Goal: Ask a question

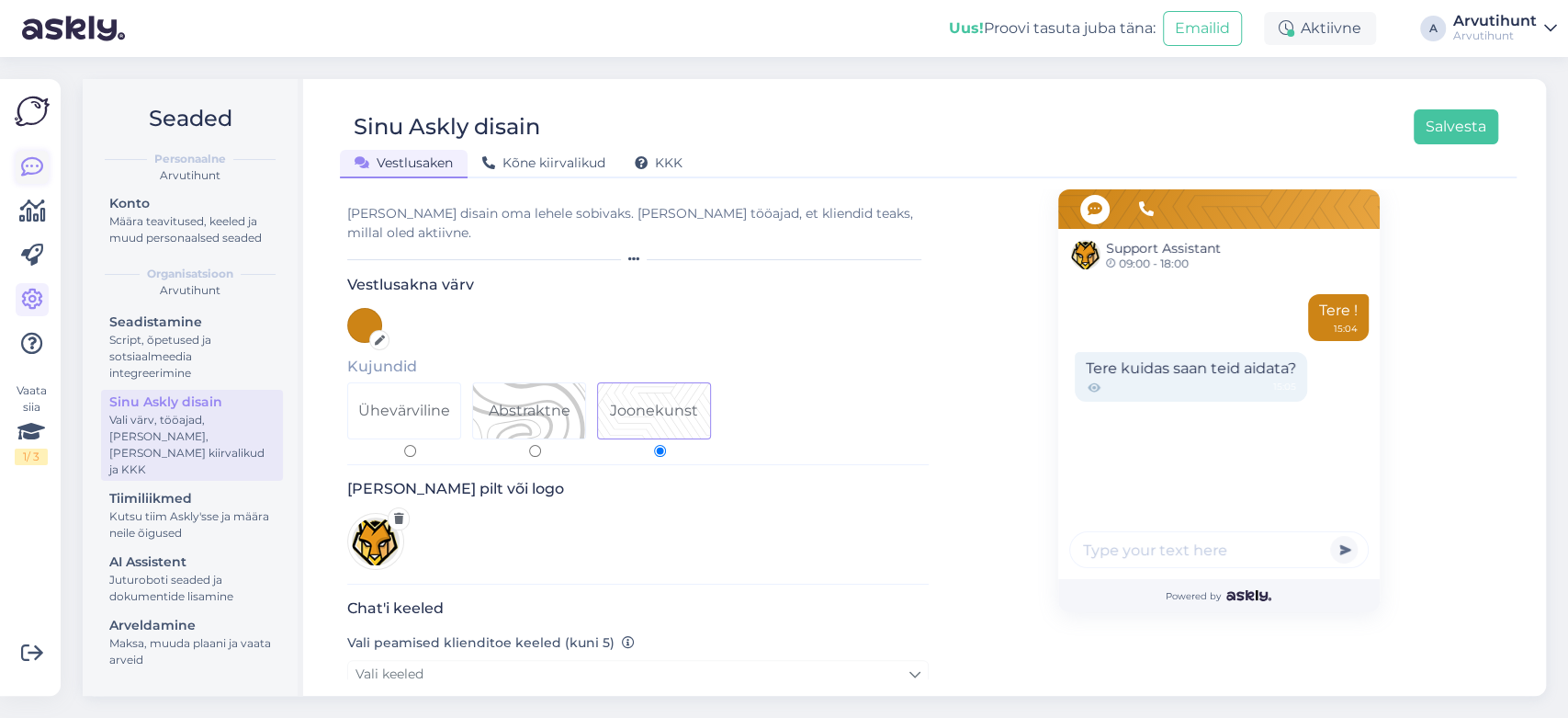
click at [42, 179] on link at bounding box center [32, 167] width 33 height 33
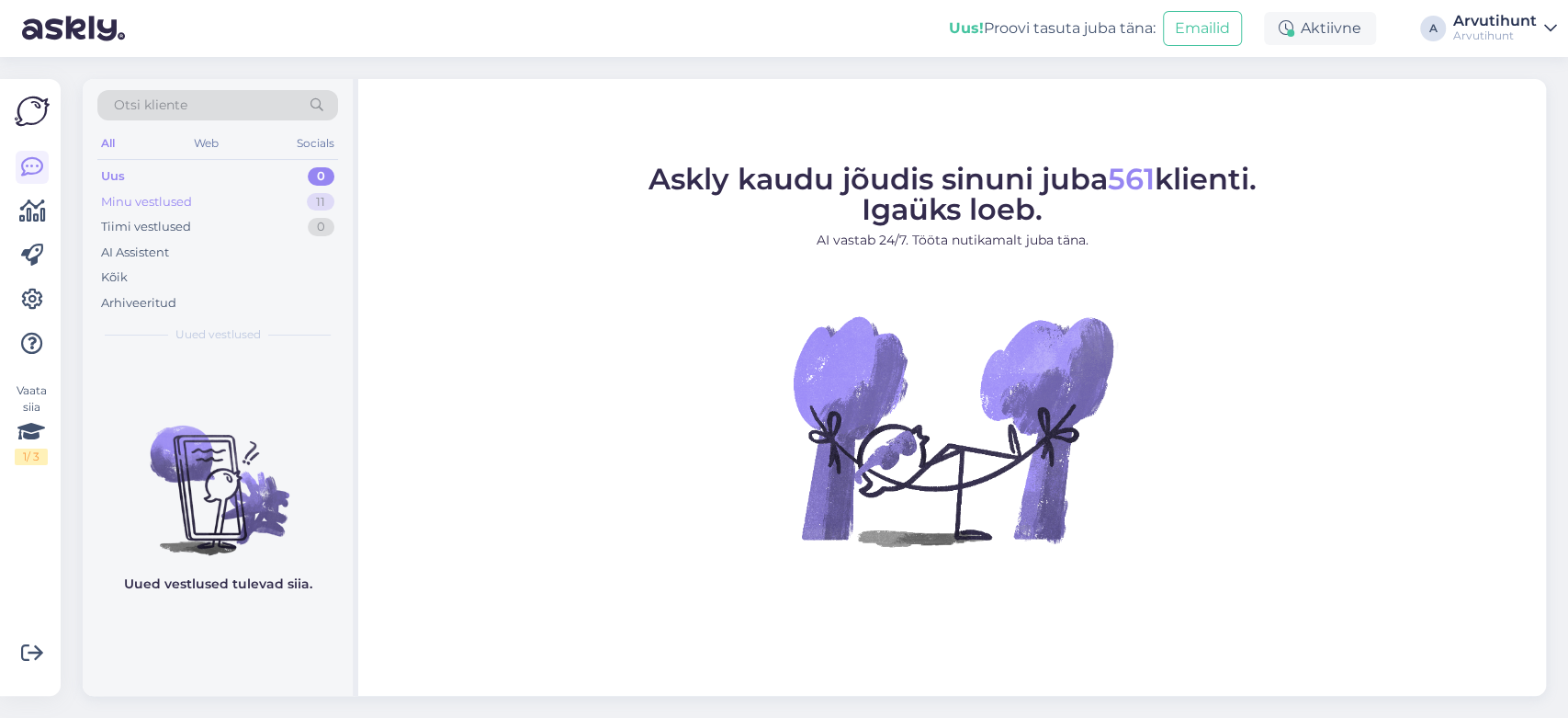
click at [211, 209] on div "Minu vestlused 11" at bounding box center [218, 203] width 241 height 26
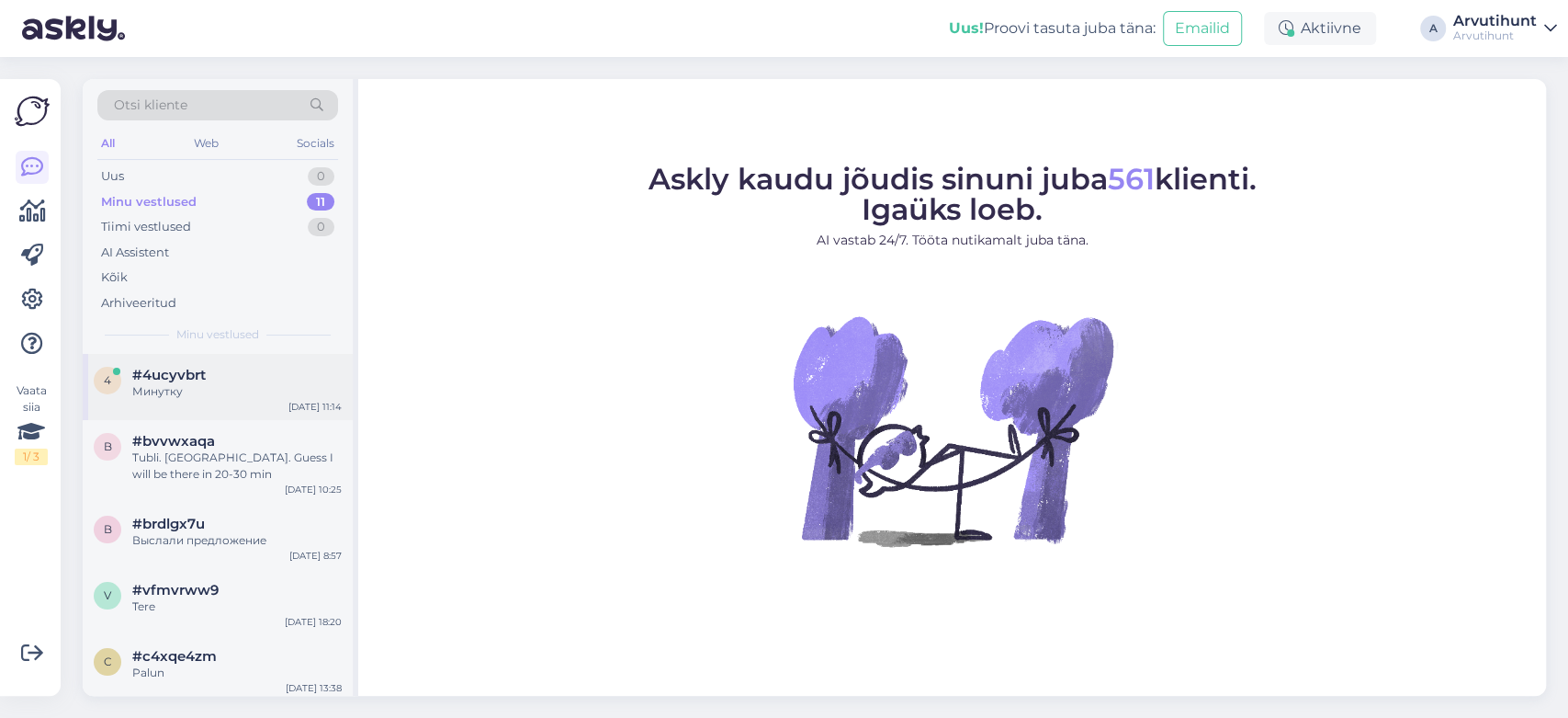
click at [226, 377] on div "#4ucyvbrt" at bounding box center [238, 374] width 210 height 17
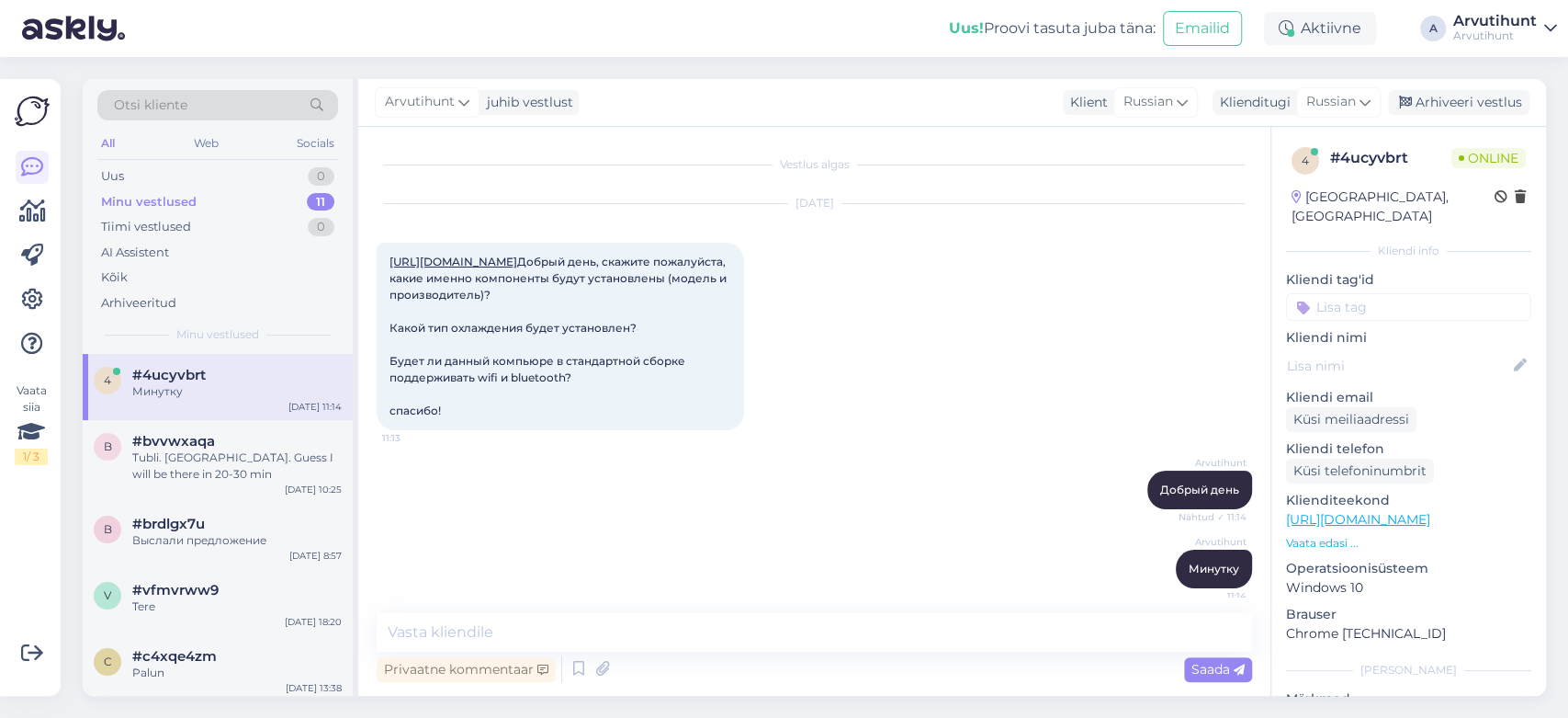
scroll to position [61, 0]
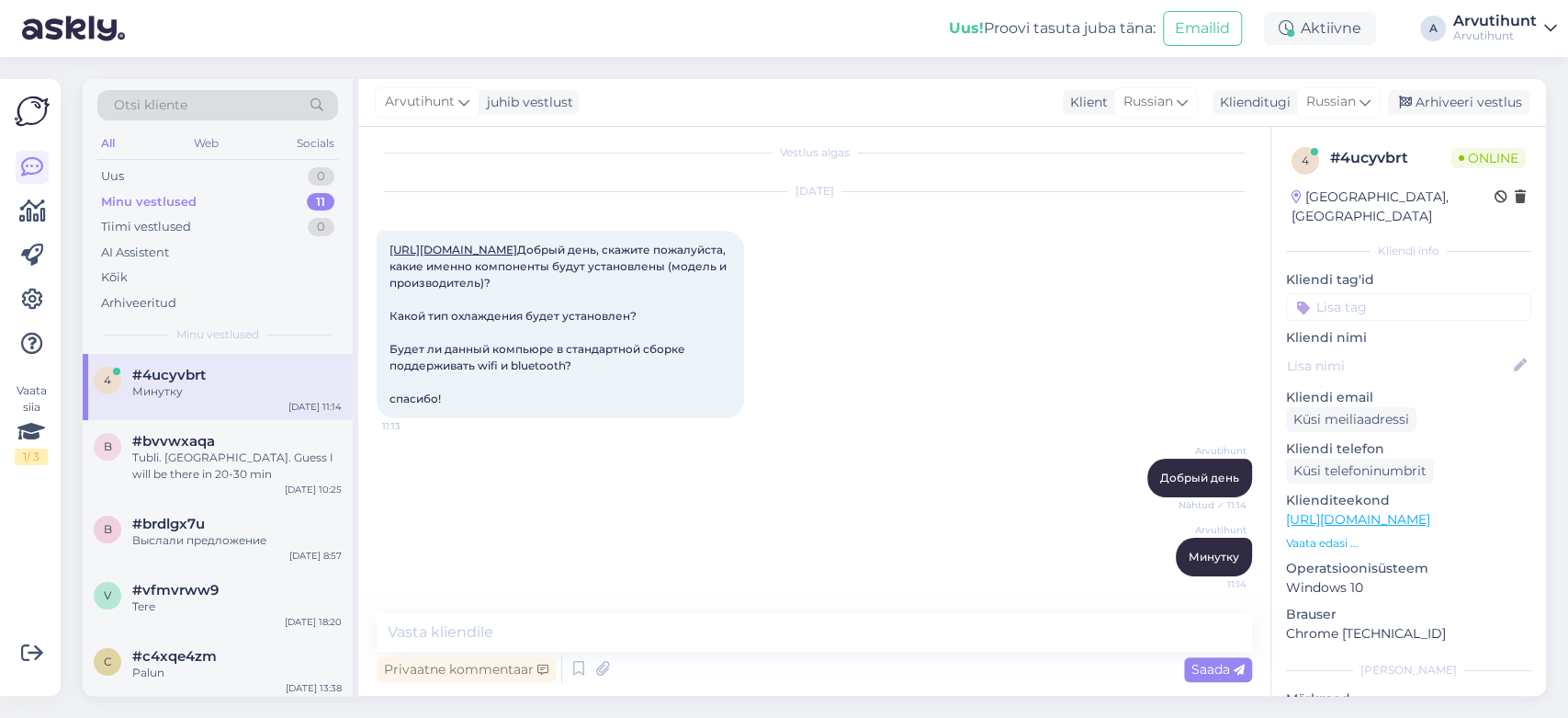
click at [517, 243] on link "[URL][DOMAIN_NAME]" at bounding box center [453, 250] width 128 height 14
click at [640, 638] on textarea at bounding box center [813, 632] width 875 height 39
paste textarea "ASRock B860M-H2 motherboard"
type textarea "ASRock B860M-H2 motherboard"
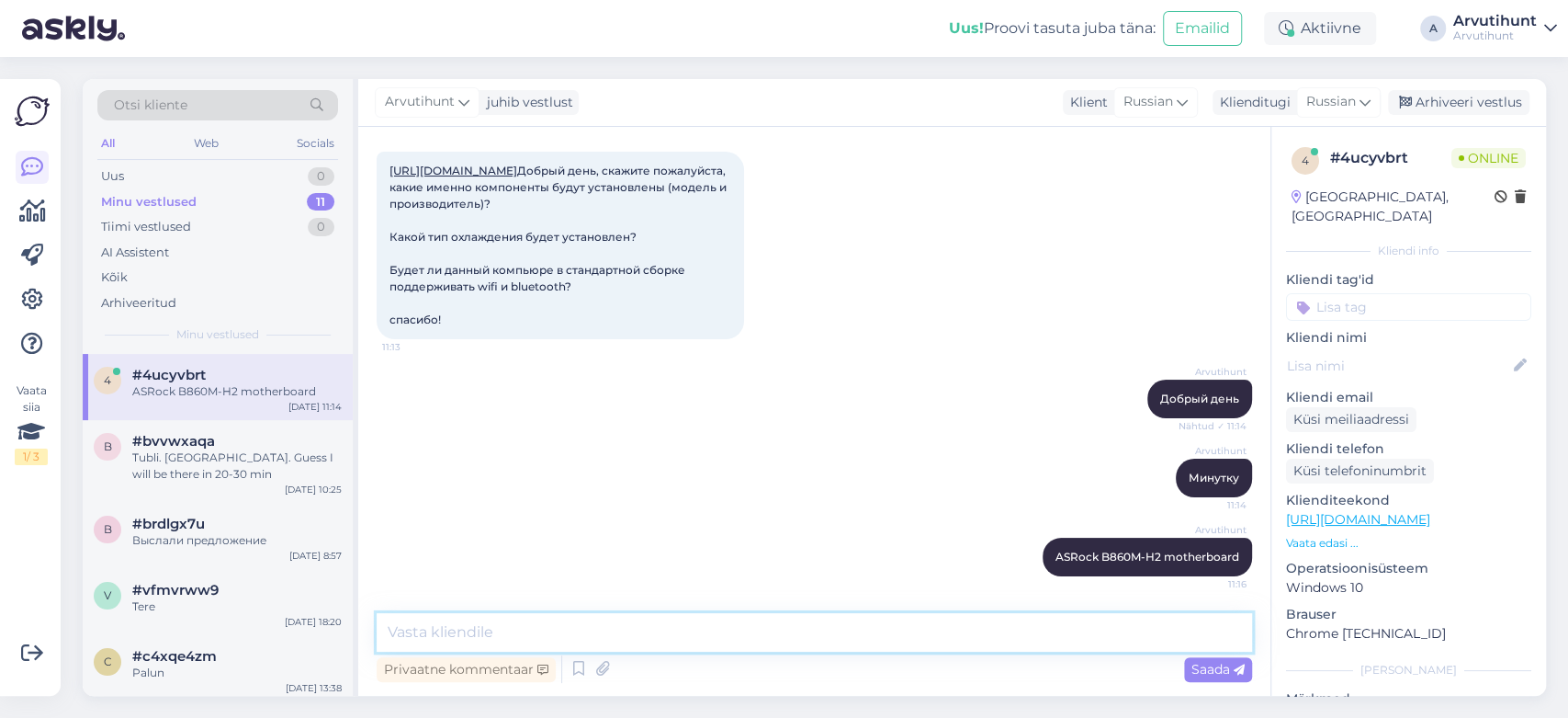
scroll to position [140, 0]
paste textarea "32GB DDR5"
drag, startPoint x: 604, startPoint y: 639, endPoint x: 480, endPoint y: 640, distance: 124.0
click at [480, 640] on textarea "32GB DDR5 Лштпыещт КПИ" at bounding box center [813, 632] width 875 height 39
type textarea "32GB DDR5 5600 Kingston RGB"
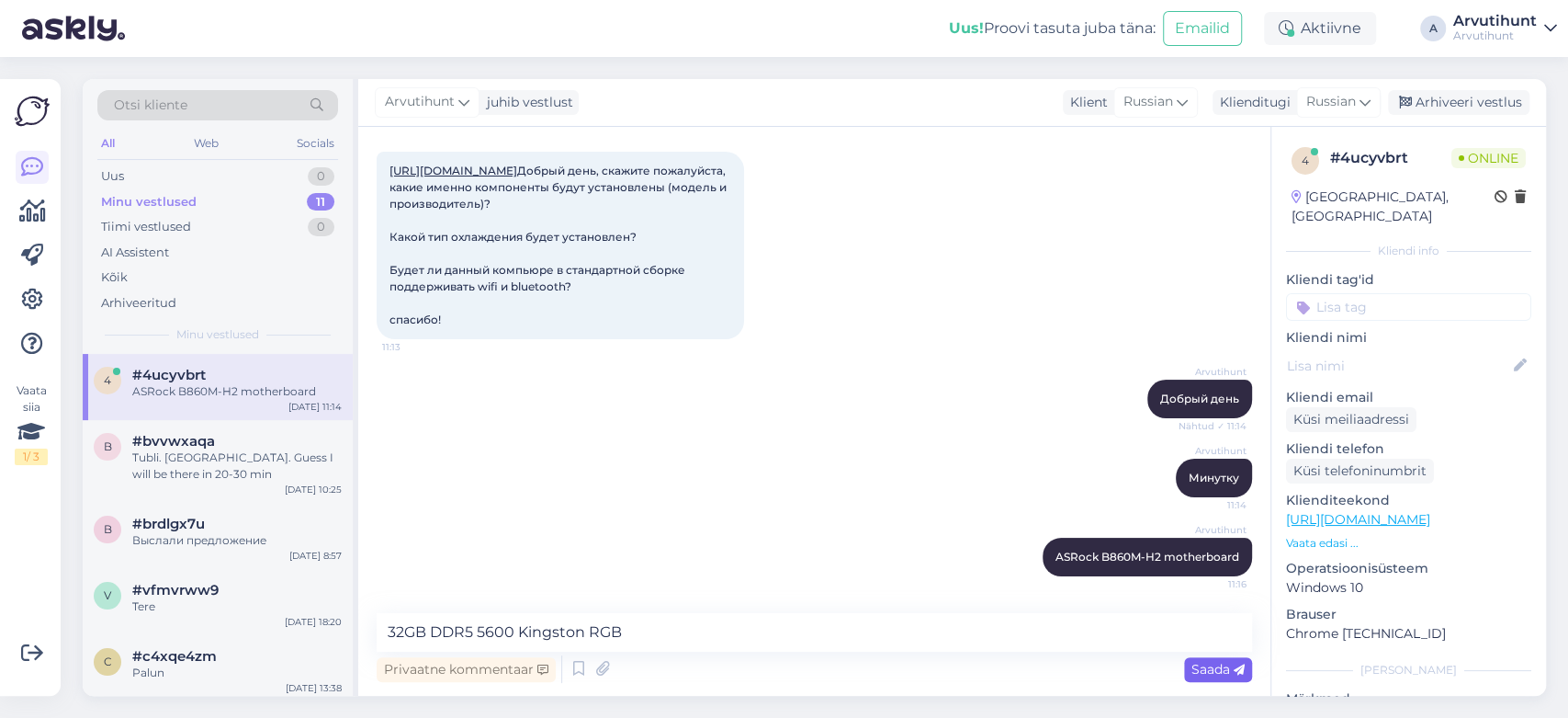
click at [1215, 668] on span "Saada" at bounding box center [1218, 669] width 53 height 17
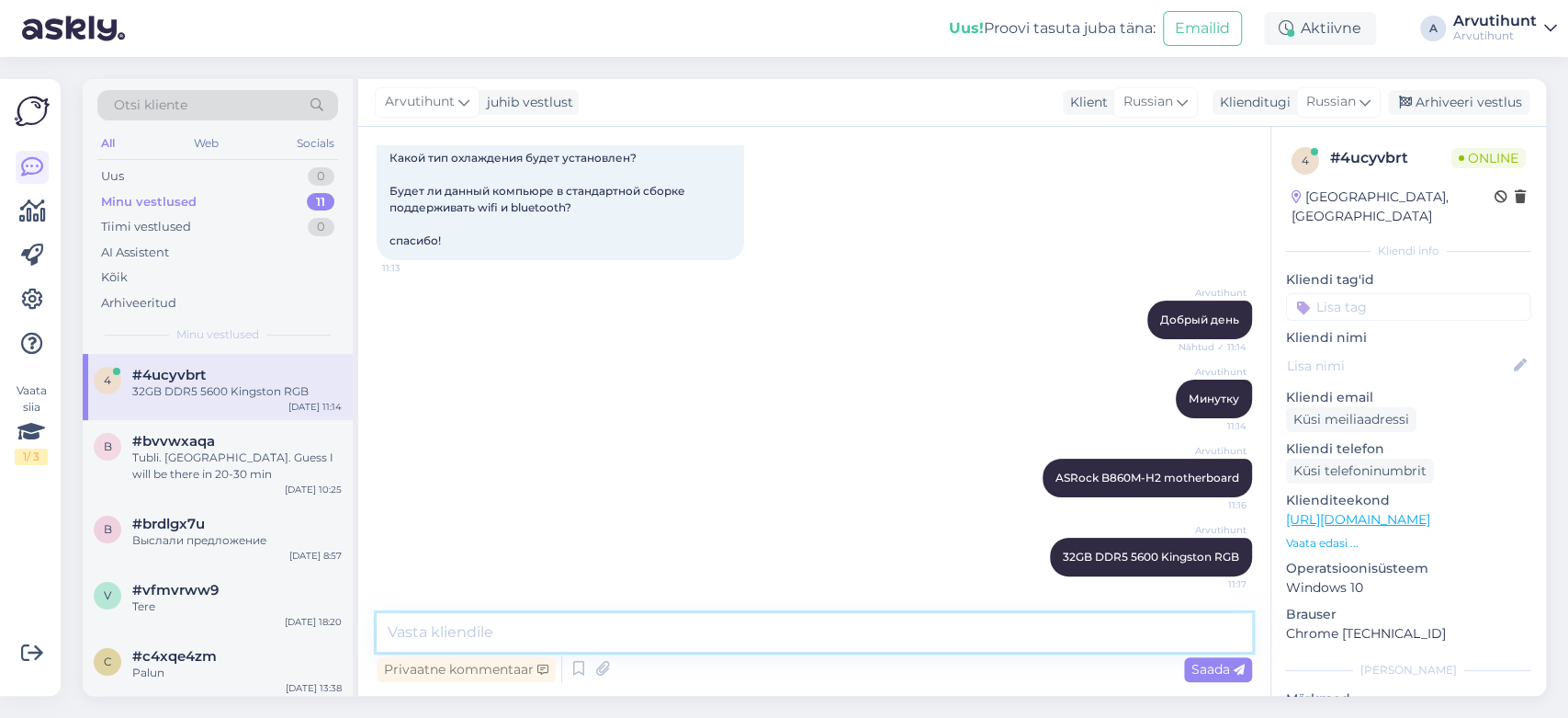
click at [591, 627] on textarea at bounding box center [813, 632] width 875 height 39
paste textarea "1000 GB SSD"
type textarea "1000 GB SSD Kingston"
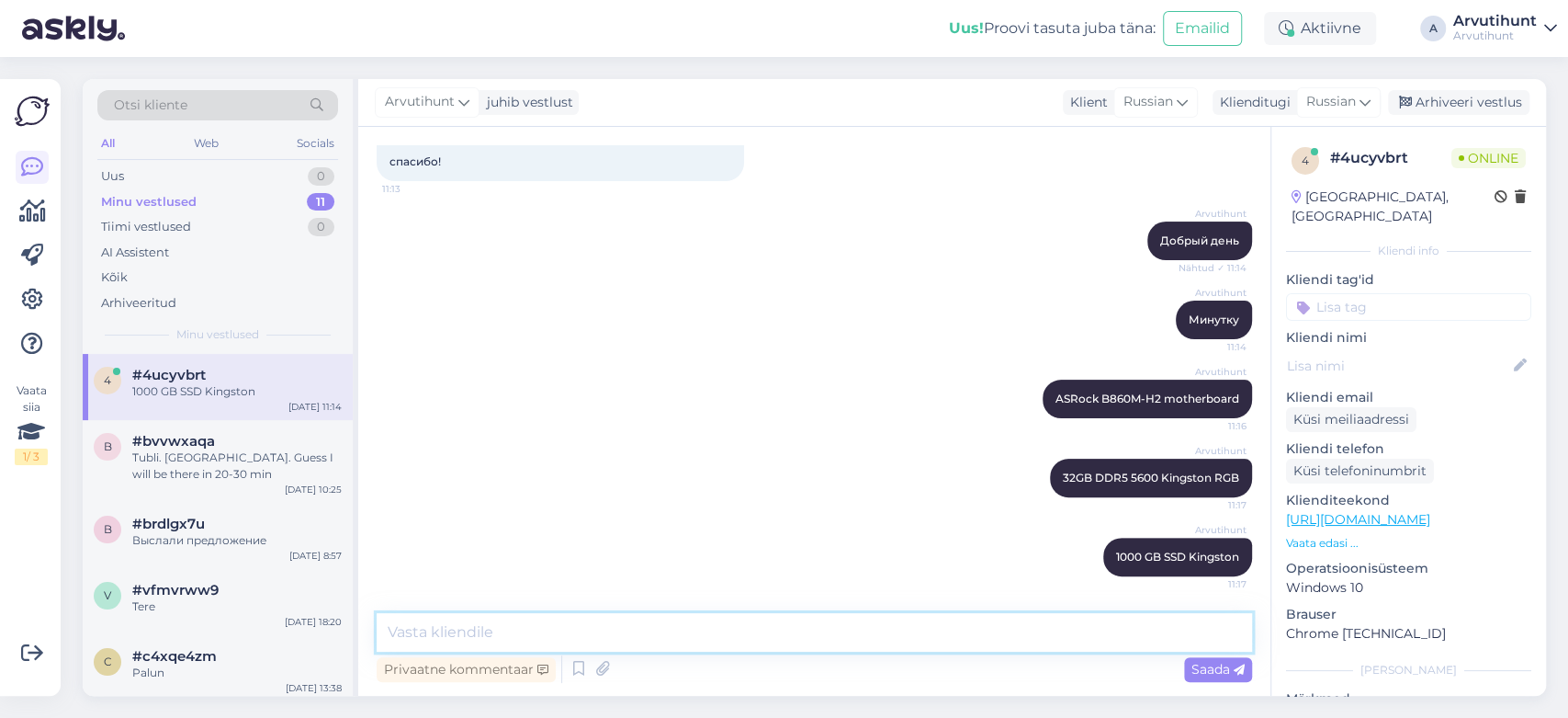
paste textarea "Zotac GAMING GeForce RTX 5070 Twin Edge NVIDIA 12 GB"
click at [717, 630] on textarea "Zotac GAMING GeForce RTX 5070 Twin Edge NVIDIA 12 GB" at bounding box center [813, 632] width 875 height 39
drag, startPoint x: 770, startPoint y: 629, endPoint x: 638, endPoint y: 637, distance: 132.2
click at [638, 637] on textarea "Zotac GAMING GeForce RTX 5070 Twin Edge NVIDIA 12 GB" at bounding box center [813, 632] width 875 height 39
type textarea "Zotac GAMING GeForce RTX 5070 12 GB"
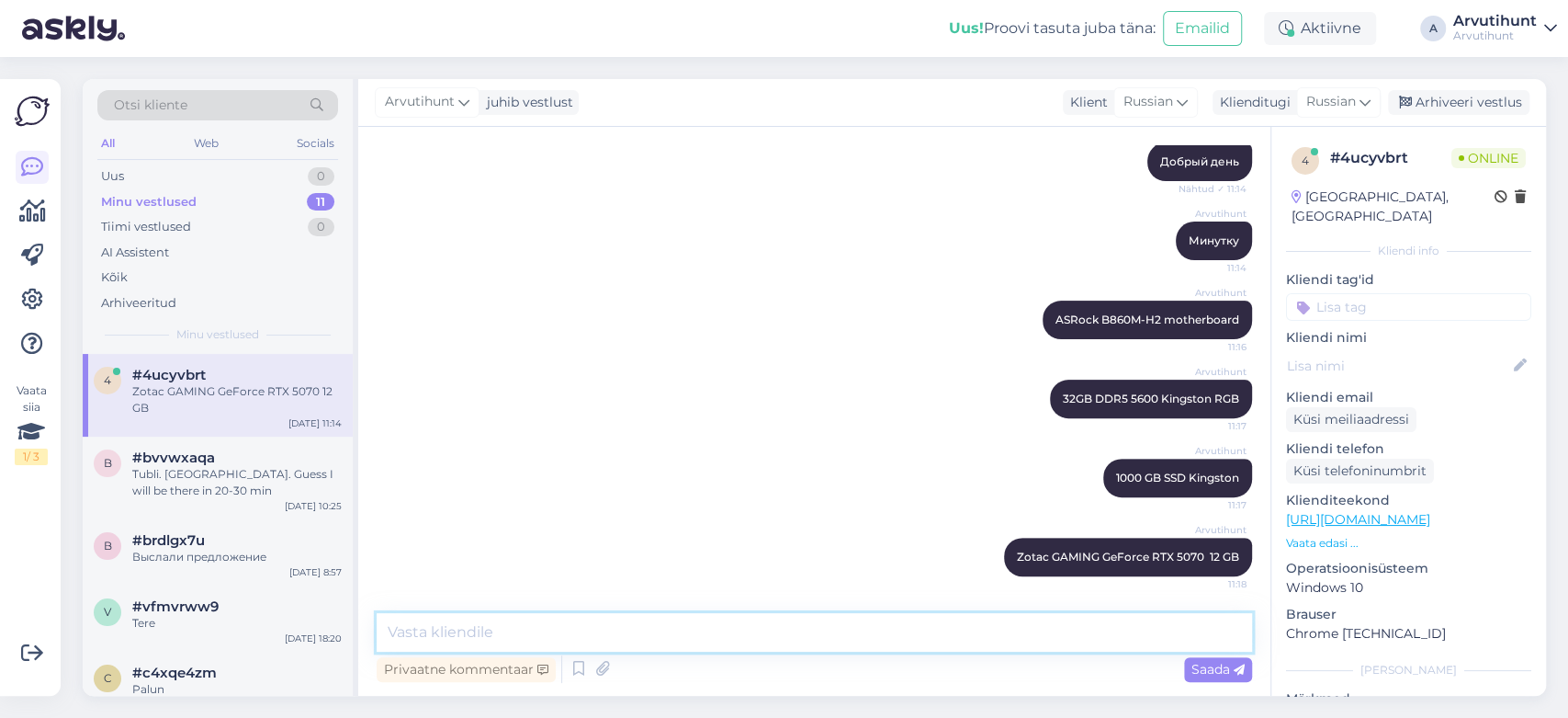
scroll to position [376, 0]
type textarea "J"
paste textarea "Liquid Freezer III Pro 360 A-RGB"
click at [444, 639] on textarea "Охлад Liquid Freezer III Pro 360 A-RGB" at bounding box center [813, 632] width 875 height 39
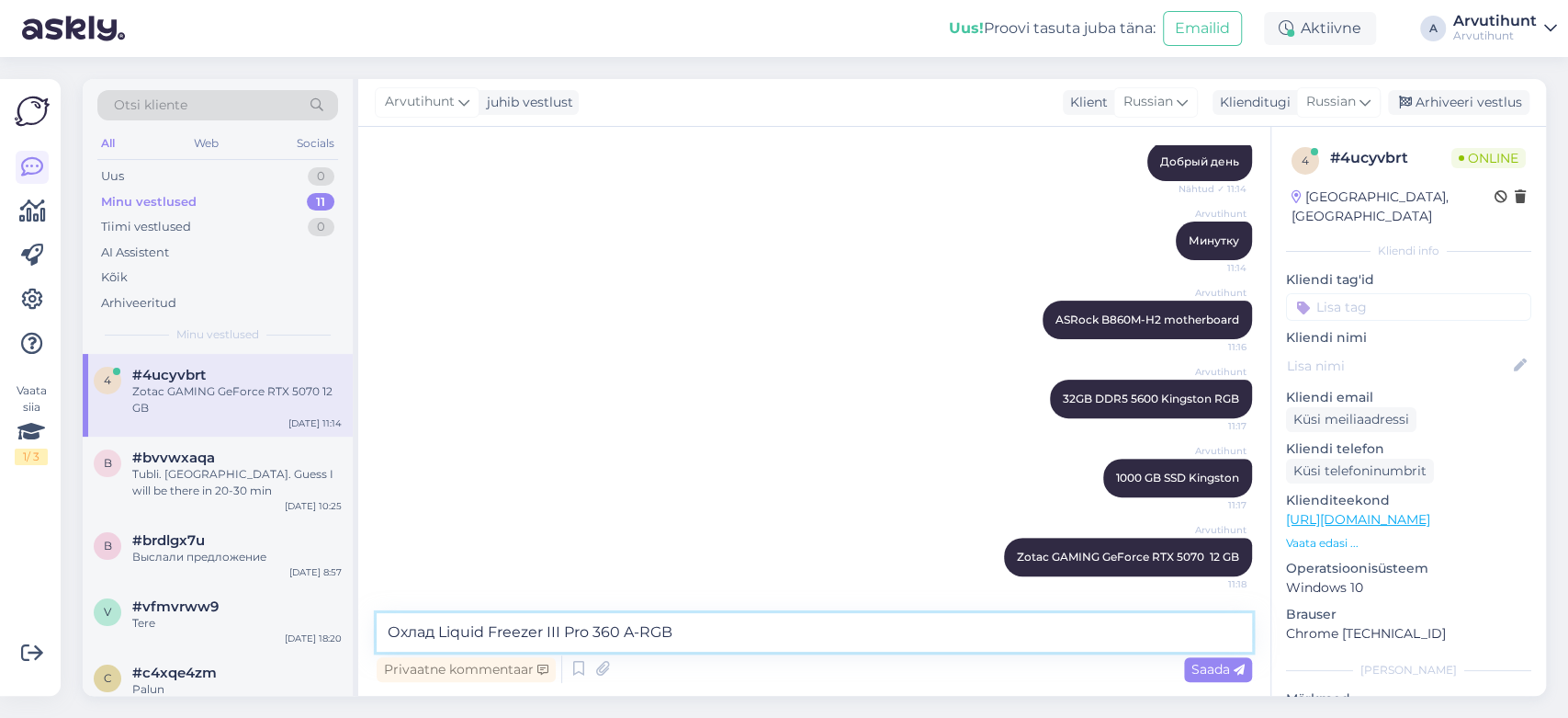
click at [434, 640] on textarea "Охлад Liquid Freezer III Pro 360 A-RGB" at bounding box center [813, 632] width 875 height 39
type textarea "Охлад Arctic Liquid Freezer III Pro 360 A-RGB"
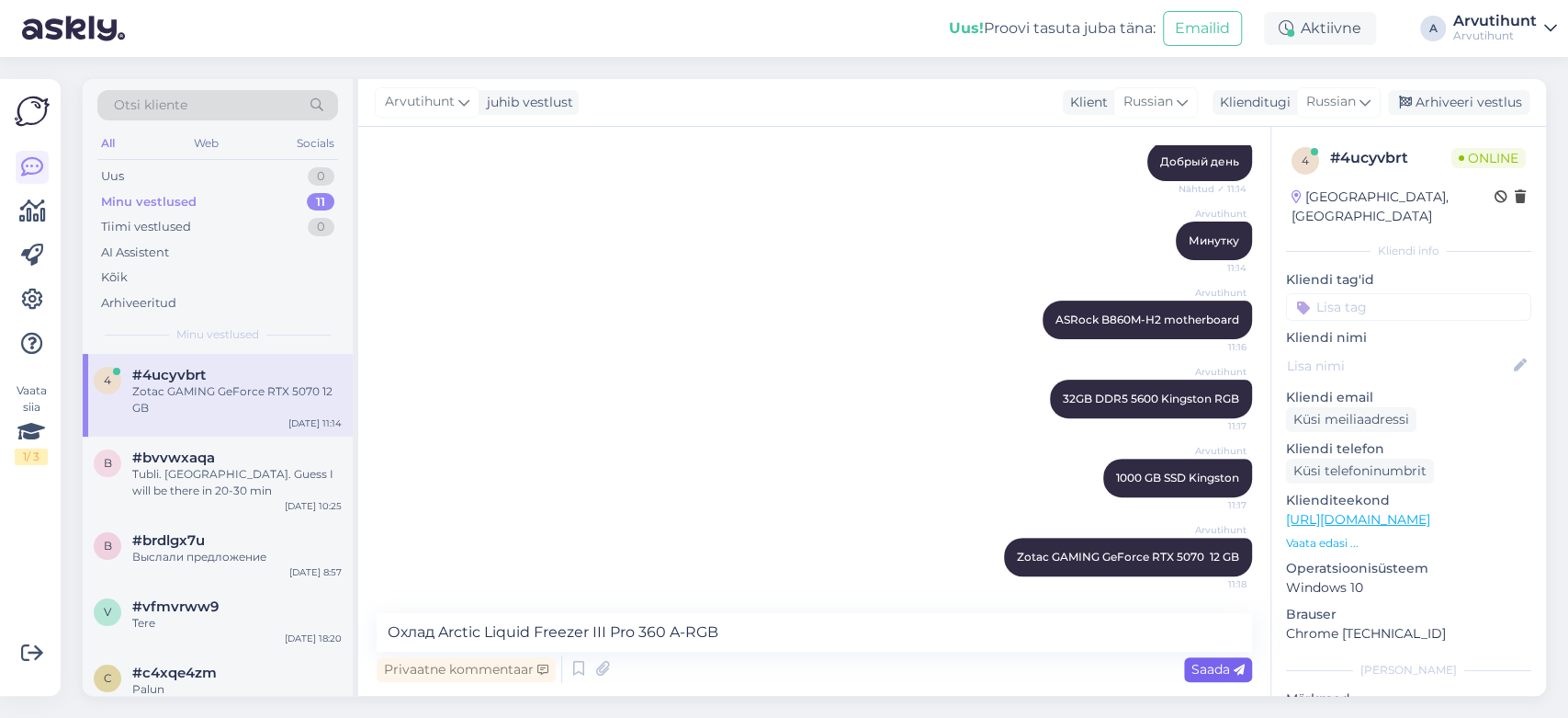
click at [1227, 675] on span "Saada" at bounding box center [1218, 669] width 53 height 17
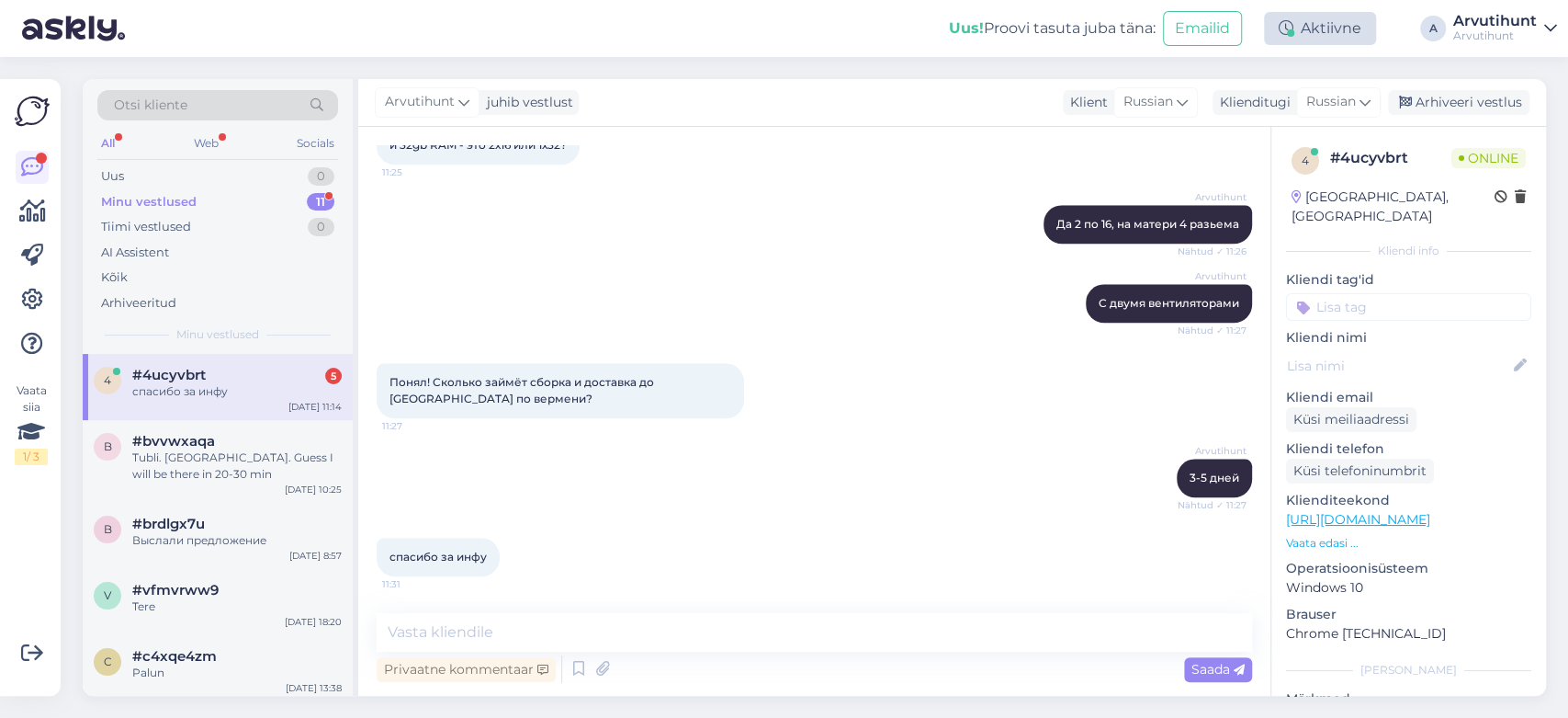
scroll to position [1279, 0]
